Goal: Transaction & Acquisition: Book appointment/travel/reservation

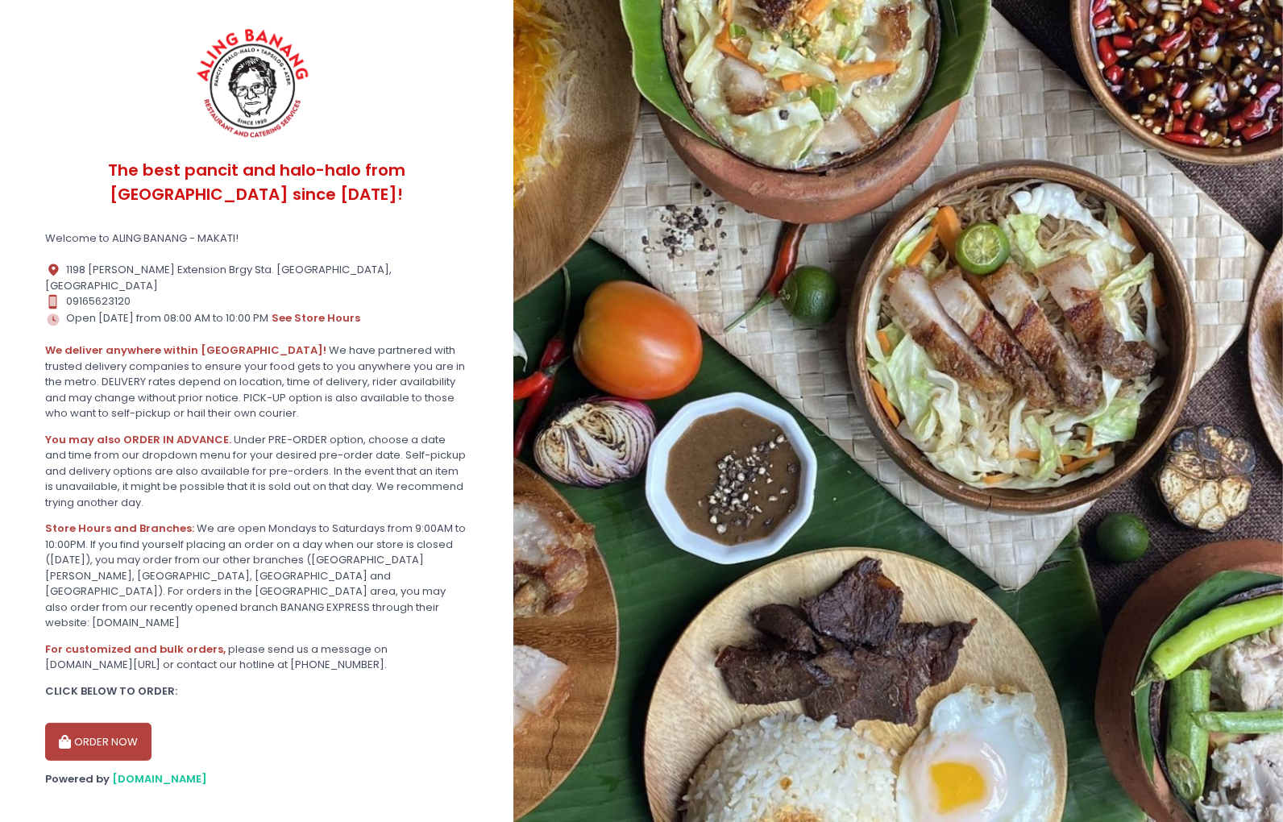
click at [105, 723] on button "ORDER NOW" at bounding box center [98, 742] width 106 height 39
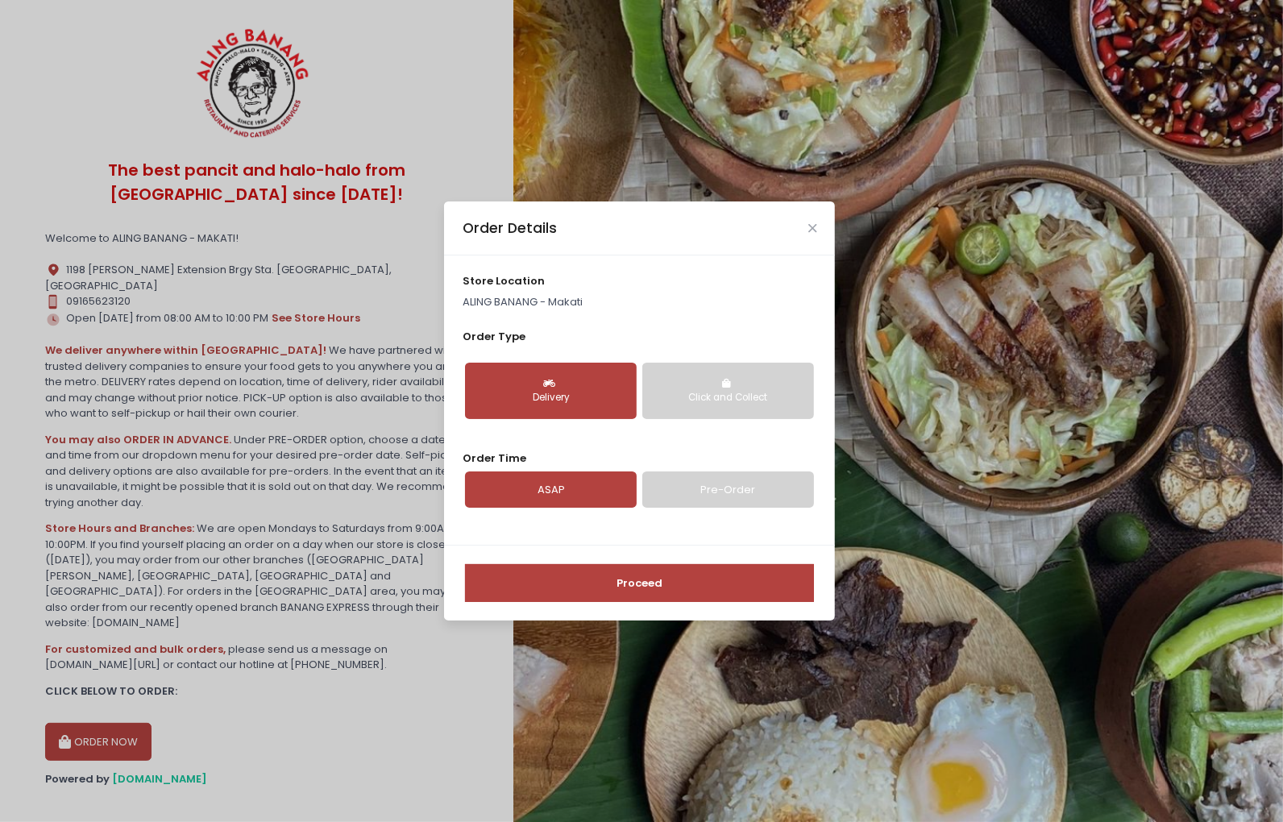
click at [527, 391] on div "Delivery" at bounding box center [550, 398] width 149 height 15
click at [683, 482] on link "Pre-Order" at bounding box center [728, 489] width 172 height 37
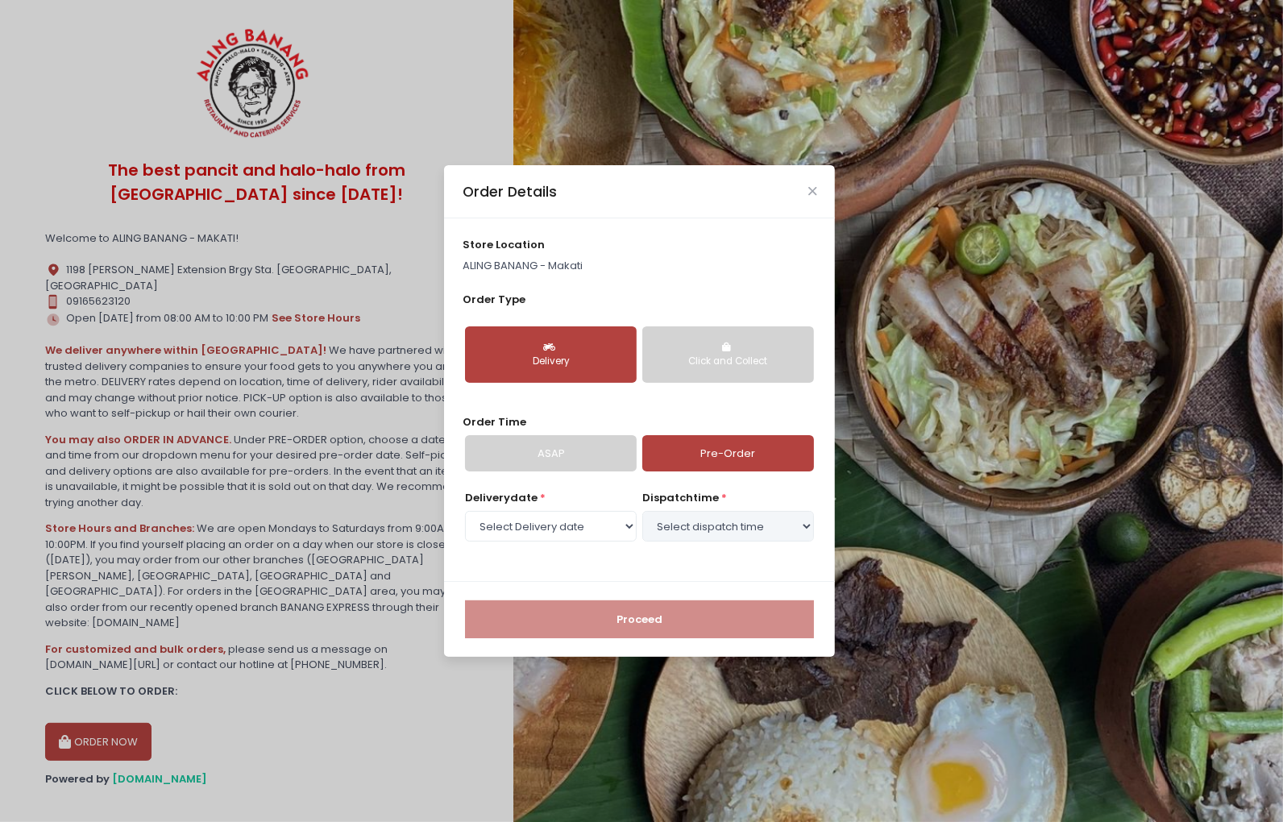
select select "[DATE]"
click at [599, 520] on select "Select Delivery date [DATE] [DATE] [DATE] [DATE] [DATE] [DATE] [DATE] [DATE] [D…" at bounding box center [551, 526] width 172 height 31
click at [601, 521] on select "Select Delivery date [DATE] [DATE] [DATE] [DATE] [DATE] [DATE] [DATE] [DATE] [D…" at bounding box center [551, 526] width 172 height 31
click at [714, 526] on select "Select dispatch time 10:30 AM - 11:00 AM 11:00 AM - 11:30 AM 11:30 AM - 12:00 P…" at bounding box center [728, 526] width 172 height 31
select select "14:30"
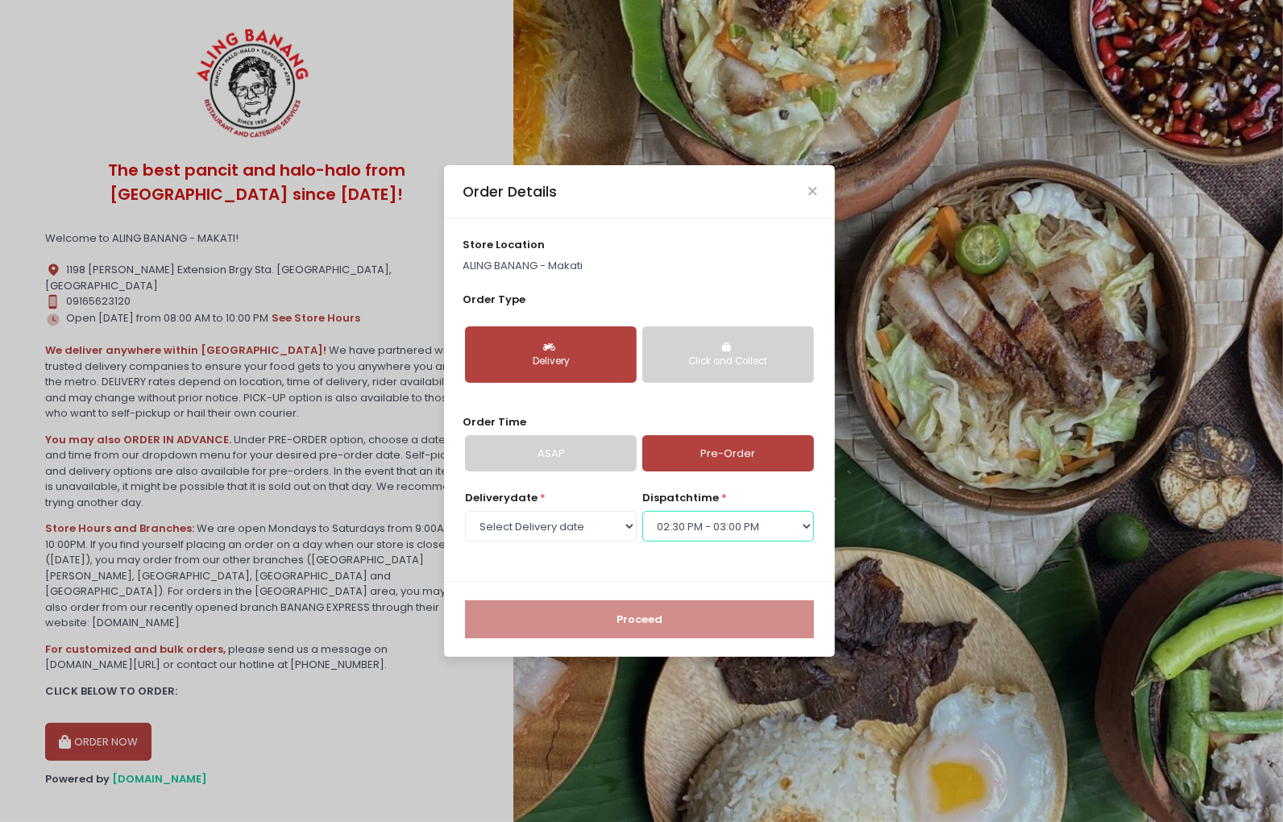
click at [642, 511] on select "Select dispatch time 10:30 AM - 11:00 AM 11:00 AM - 11:30 AM 11:30 AM - 12:00 P…" at bounding box center [728, 526] width 172 height 31
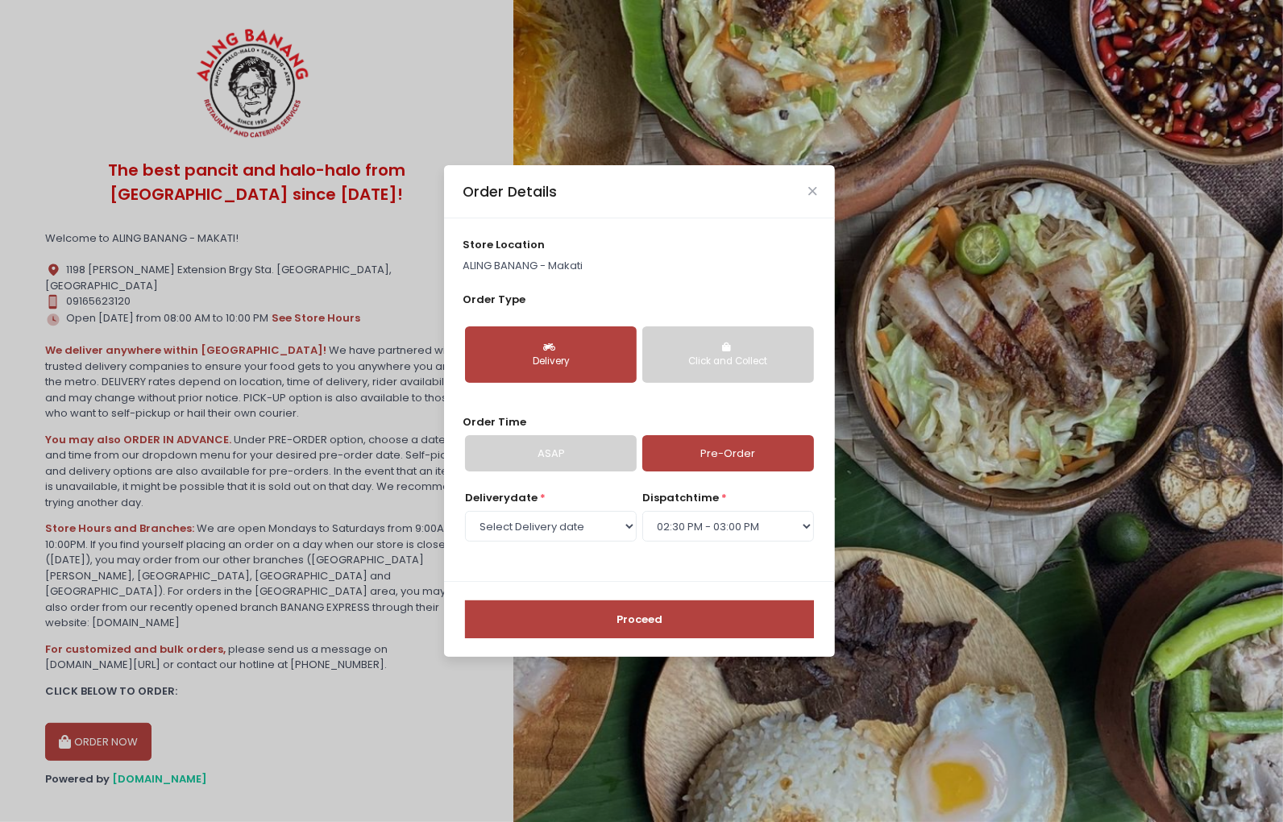
click at [624, 611] on button "Proceed" at bounding box center [639, 619] width 349 height 39
